Goal: Transaction & Acquisition: Purchase product/service

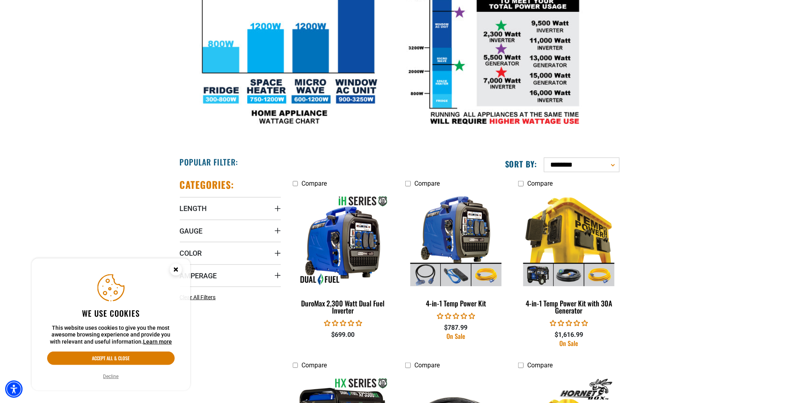
scroll to position [594, 0]
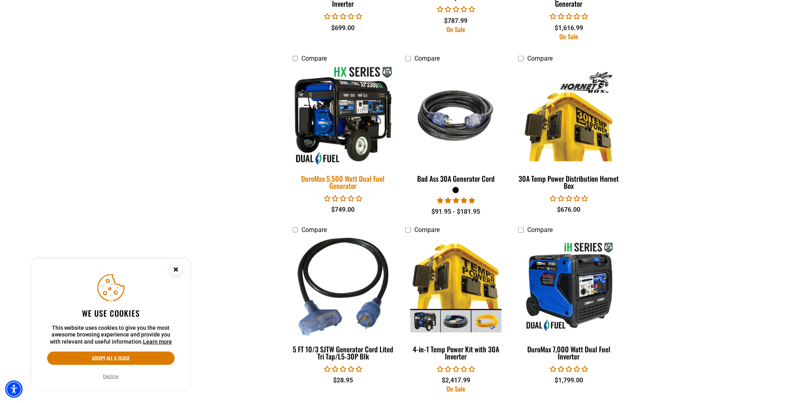
click at [337, 125] on img at bounding box center [343, 115] width 111 height 101
